Goal: Find specific page/section: Find specific page/section

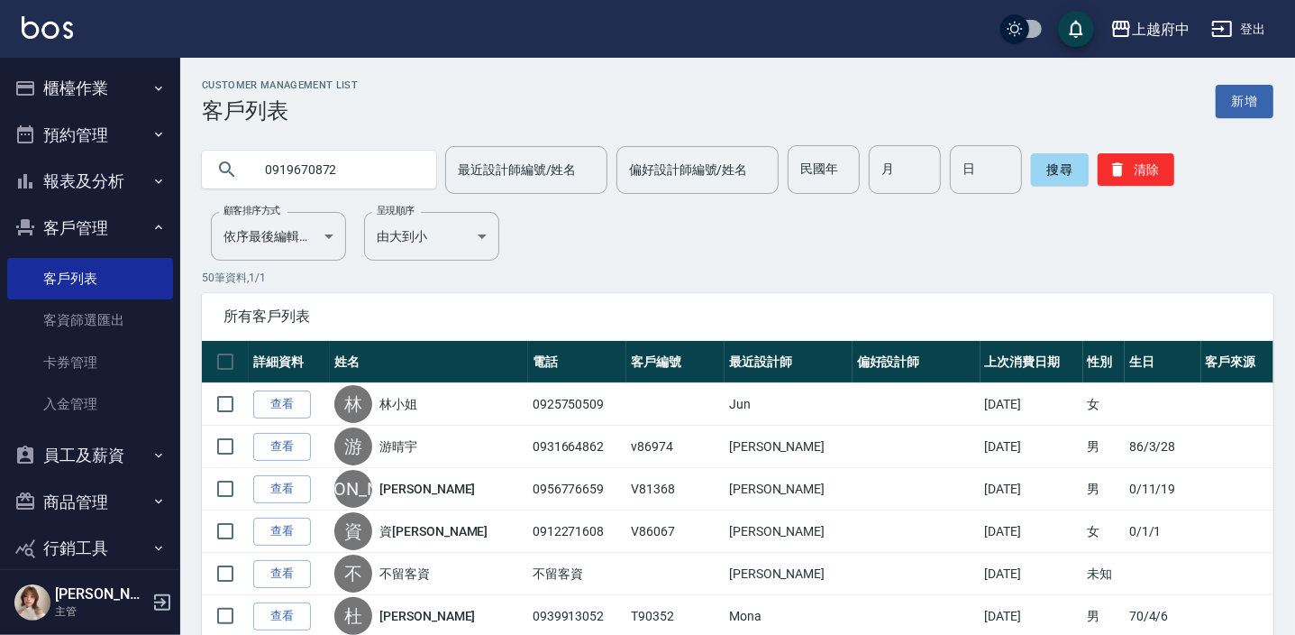
type input "0919670872"
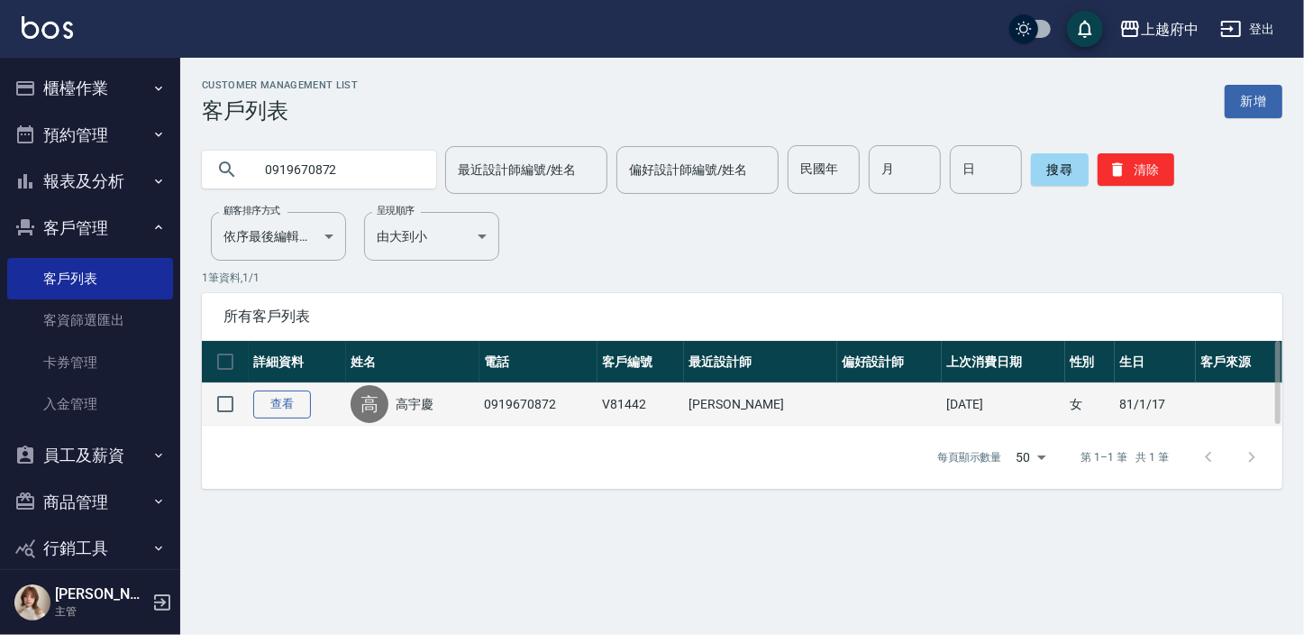
click at [299, 407] on link "查看" at bounding box center [282, 404] width 58 height 28
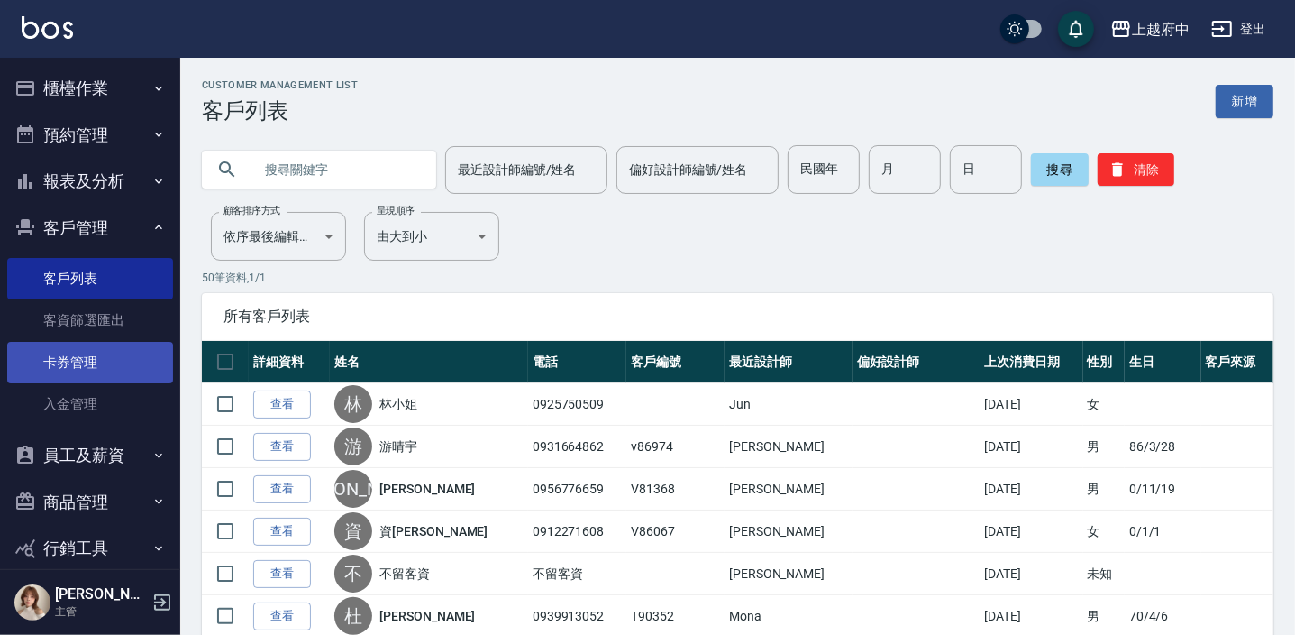
click at [115, 377] on link "卡券管理" at bounding box center [90, 362] width 166 height 41
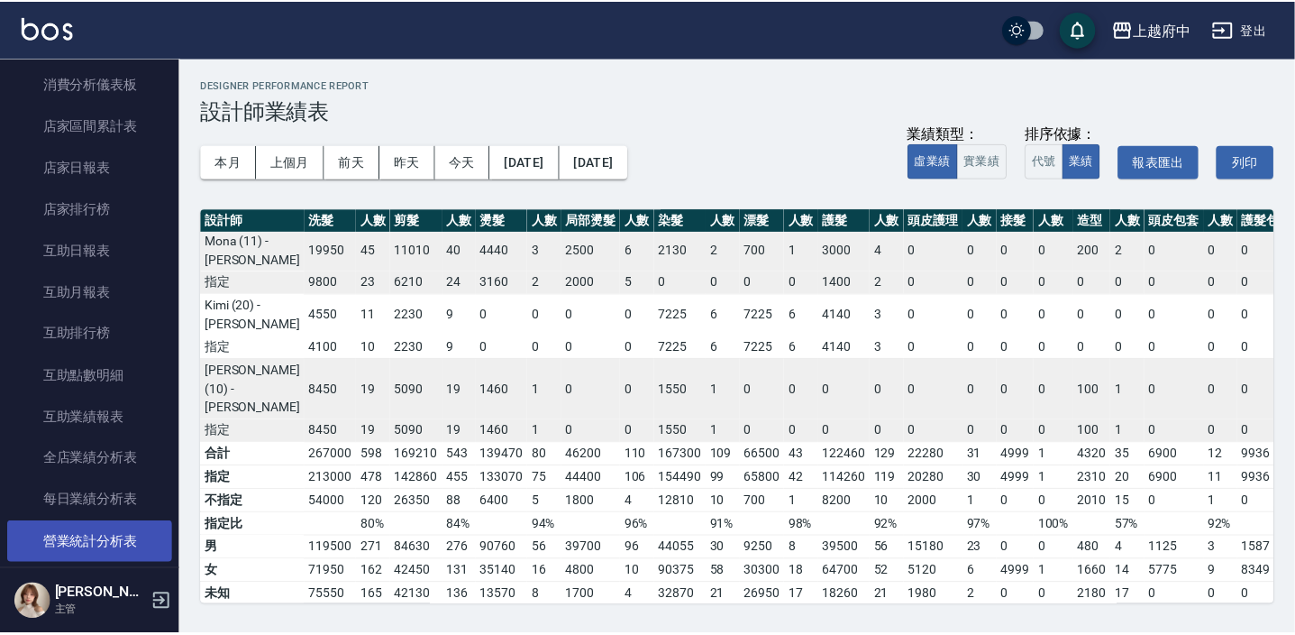
scroll to position [163, 0]
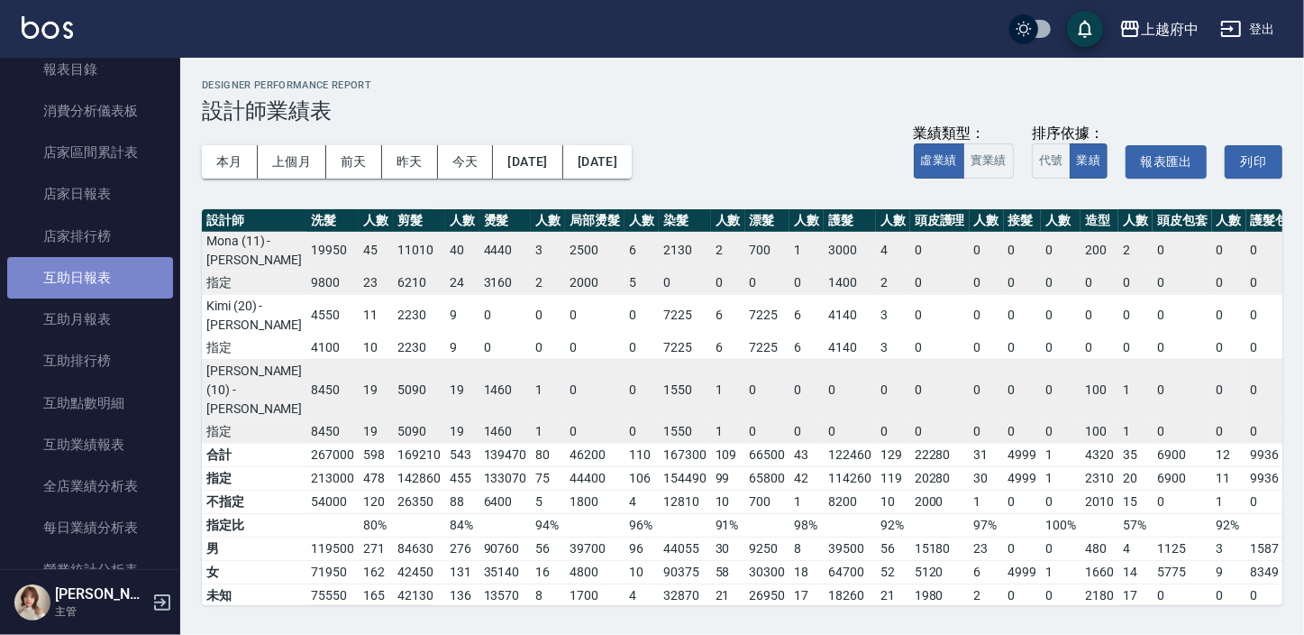
click at [133, 295] on link "互助日報表" at bounding box center [90, 277] width 166 height 41
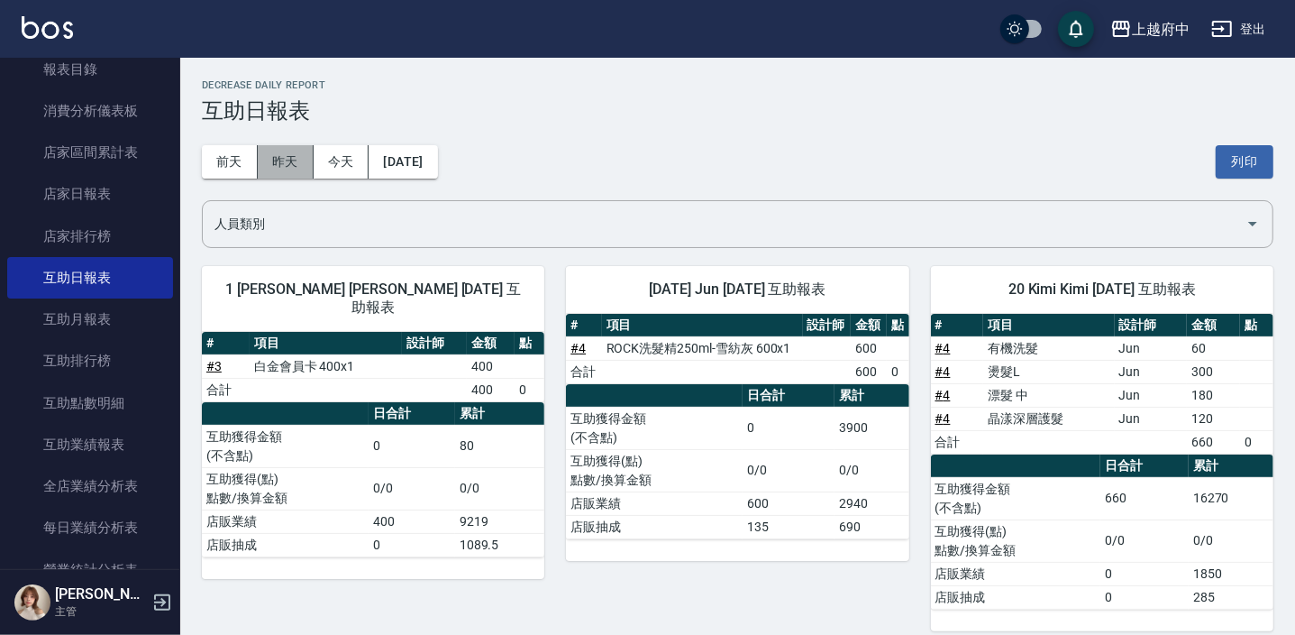
click at [289, 164] on button "昨天" at bounding box center [286, 161] width 56 height 33
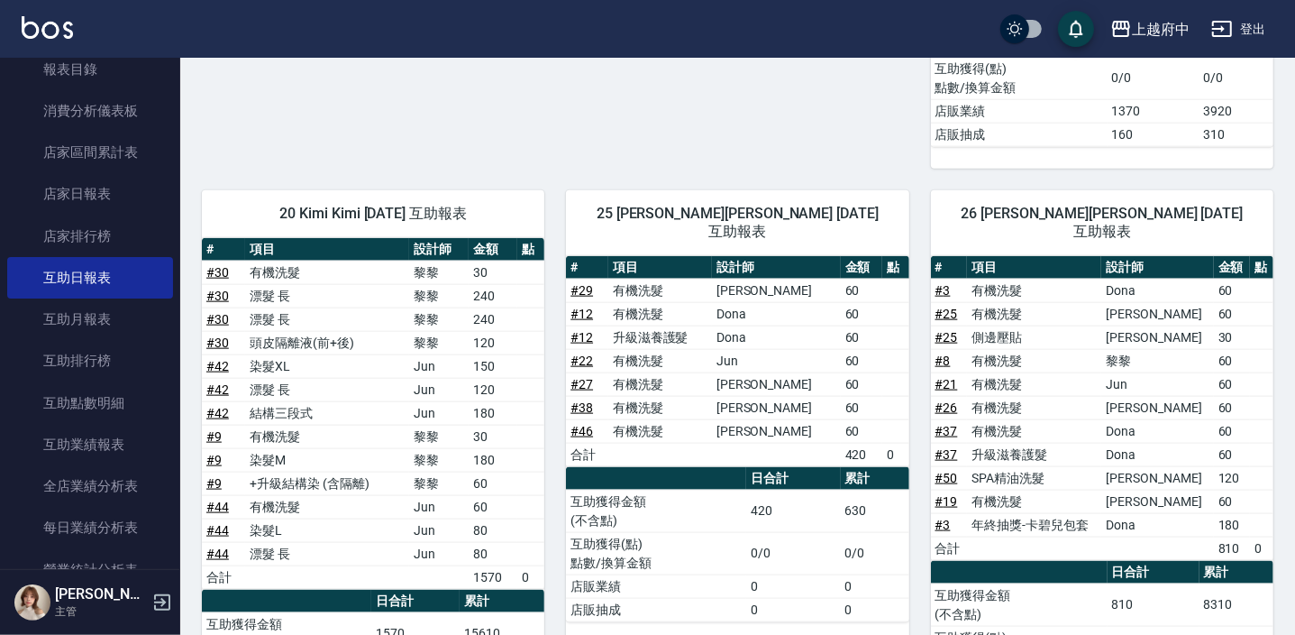
scroll to position [1430, 0]
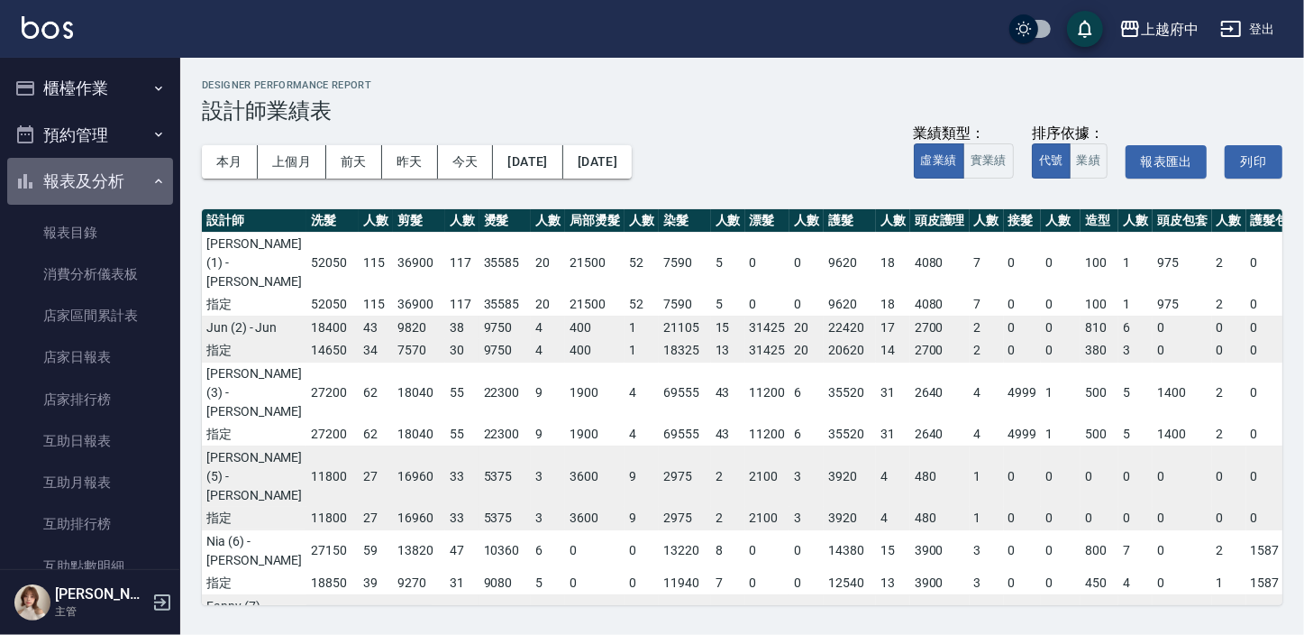
click at [151, 181] on icon "button" at bounding box center [158, 181] width 14 height 14
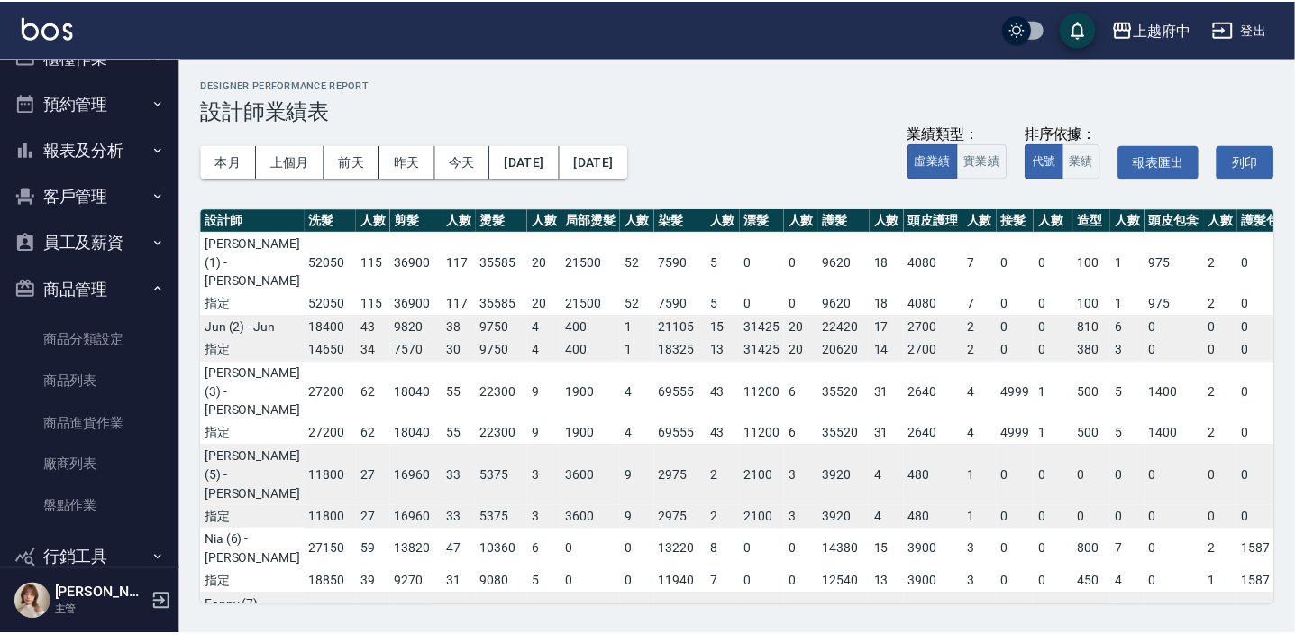
scroll to position [81, 0]
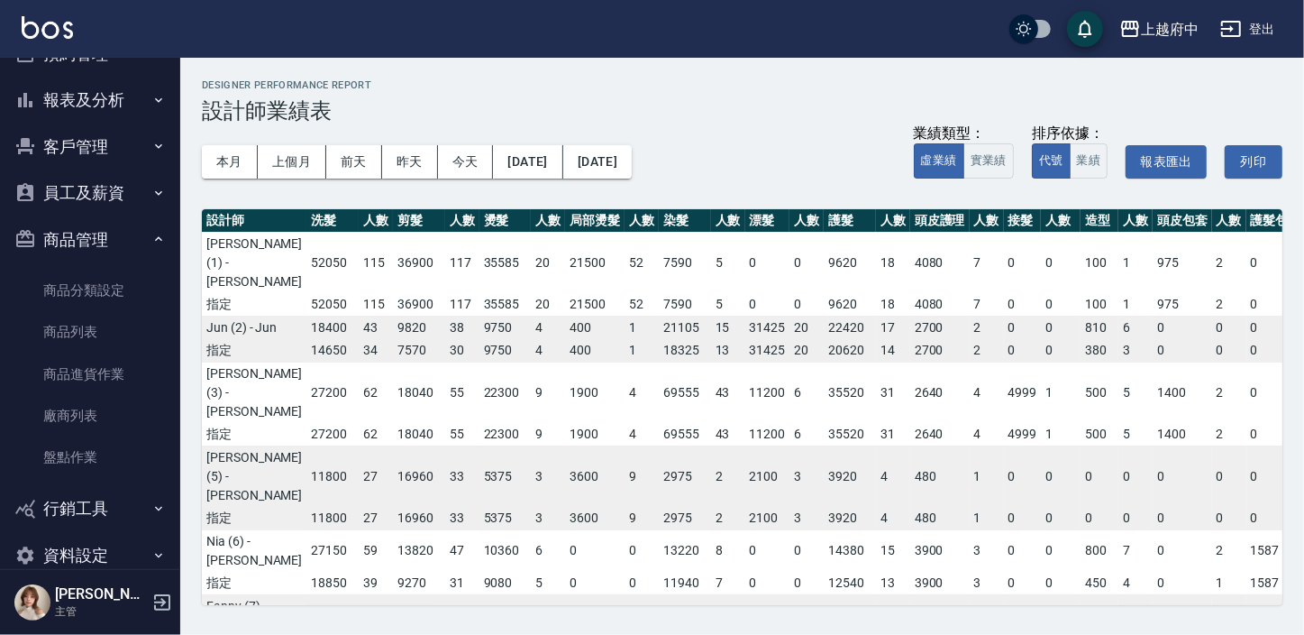
click at [138, 142] on button "客戶管理" at bounding box center [90, 146] width 166 height 47
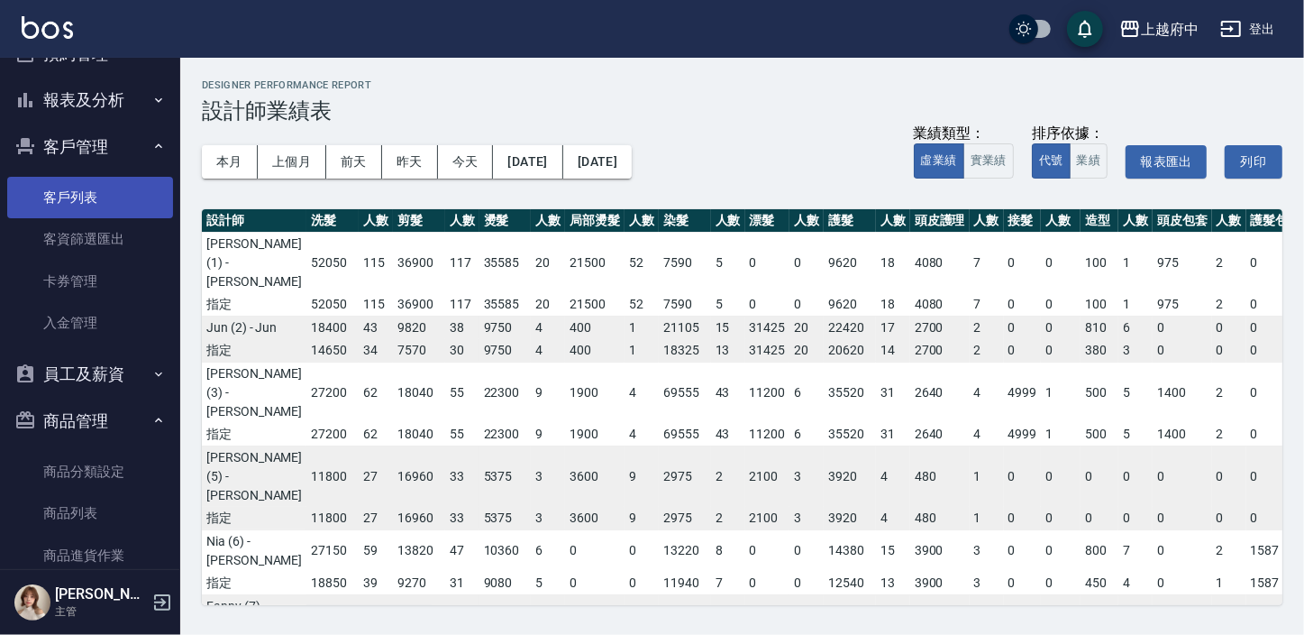
click at [98, 198] on link "客戶列表" at bounding box center [90, 197] width 166 height 41
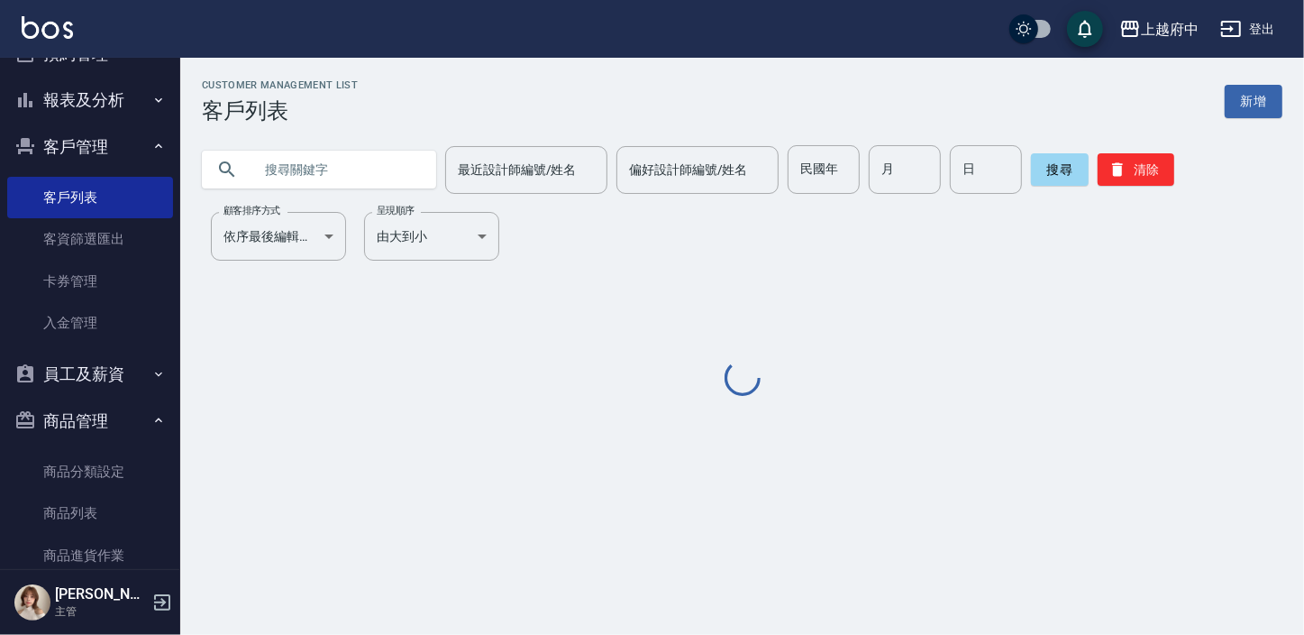
click at [292, 180] on input "text" at bounding box center [336, 169] width 169 height 49
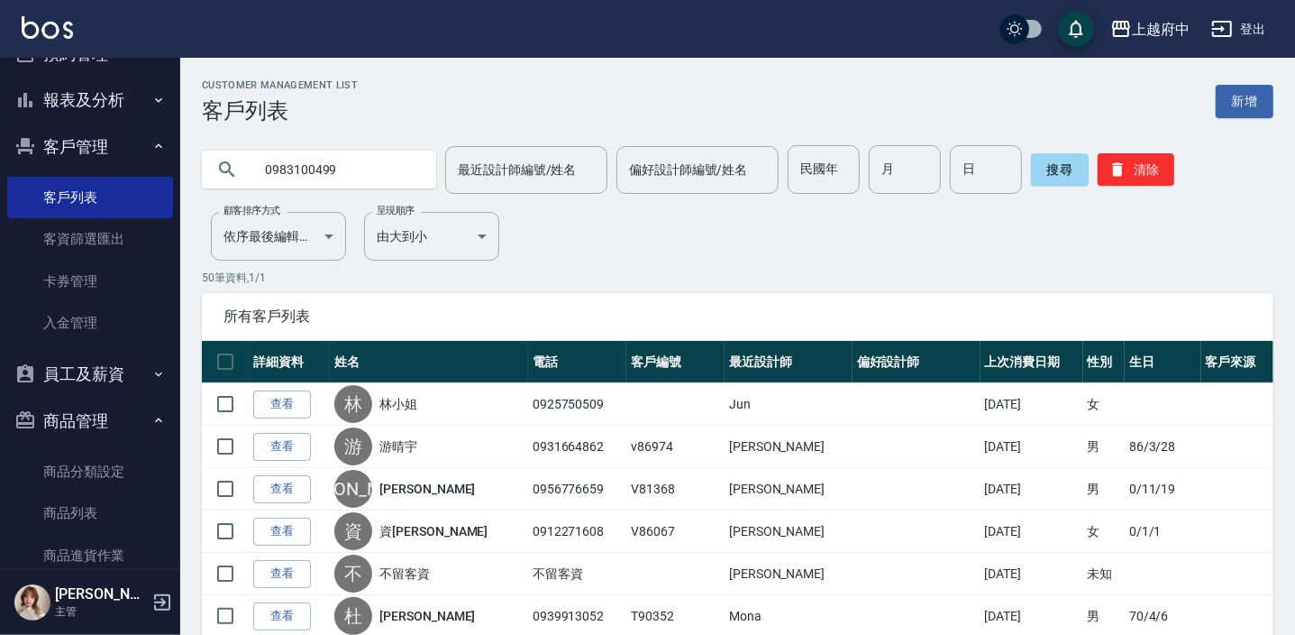
type input "0983100499"
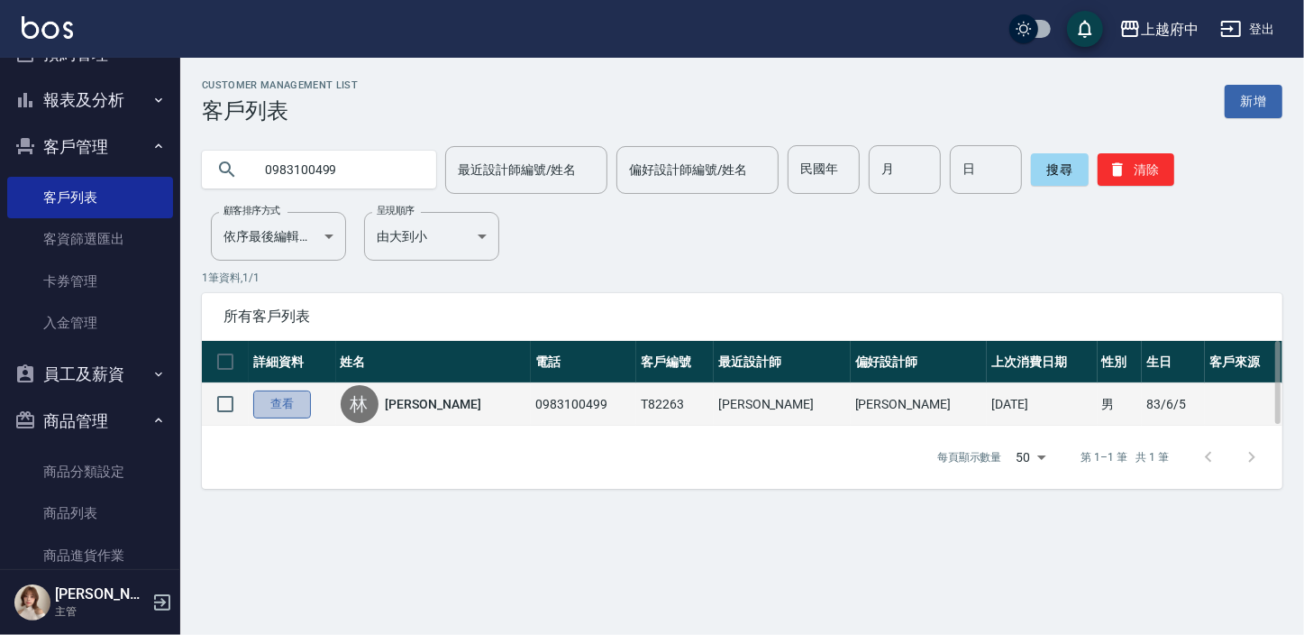
click at [283, 399] on link "查看" at bounding box center [282, 404] width 58 height 28
